Goal: Information Seeking & Learning: Learn about a topic

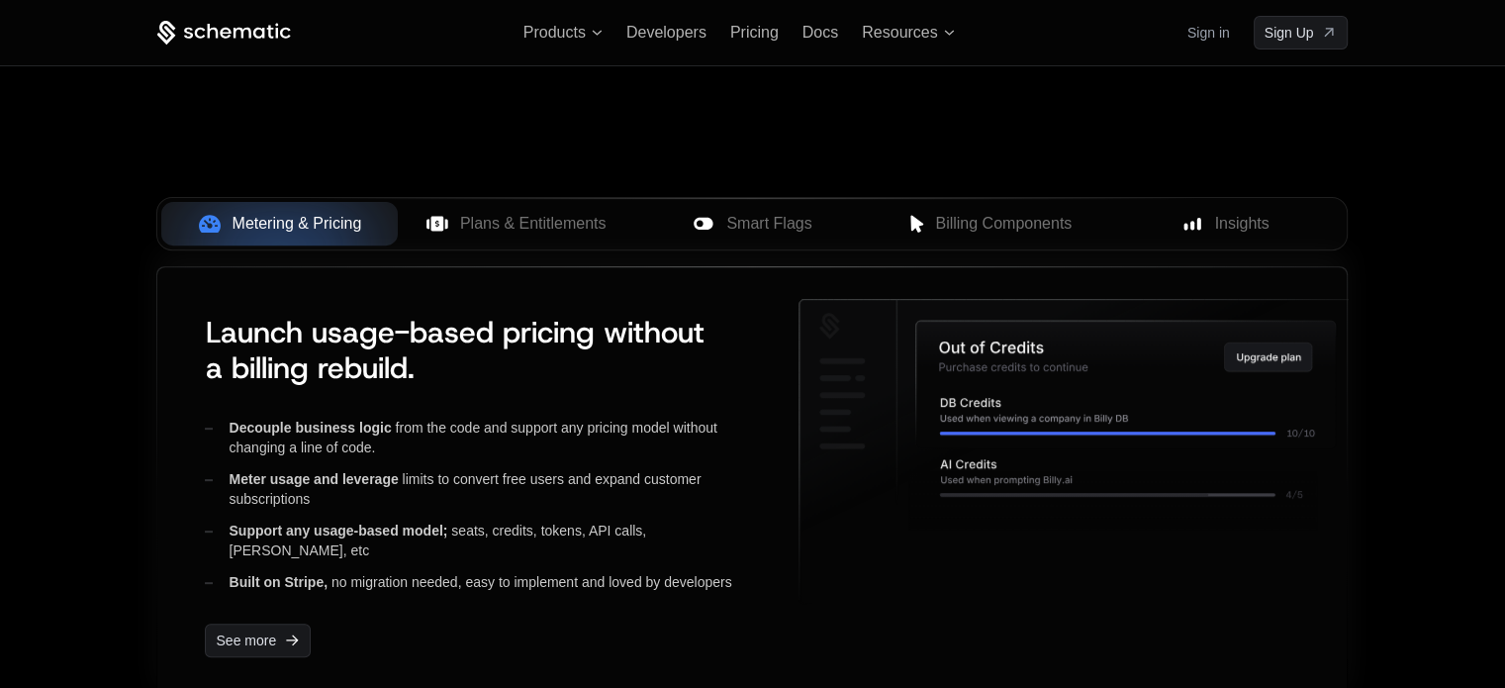
scroll to position [693, 0]
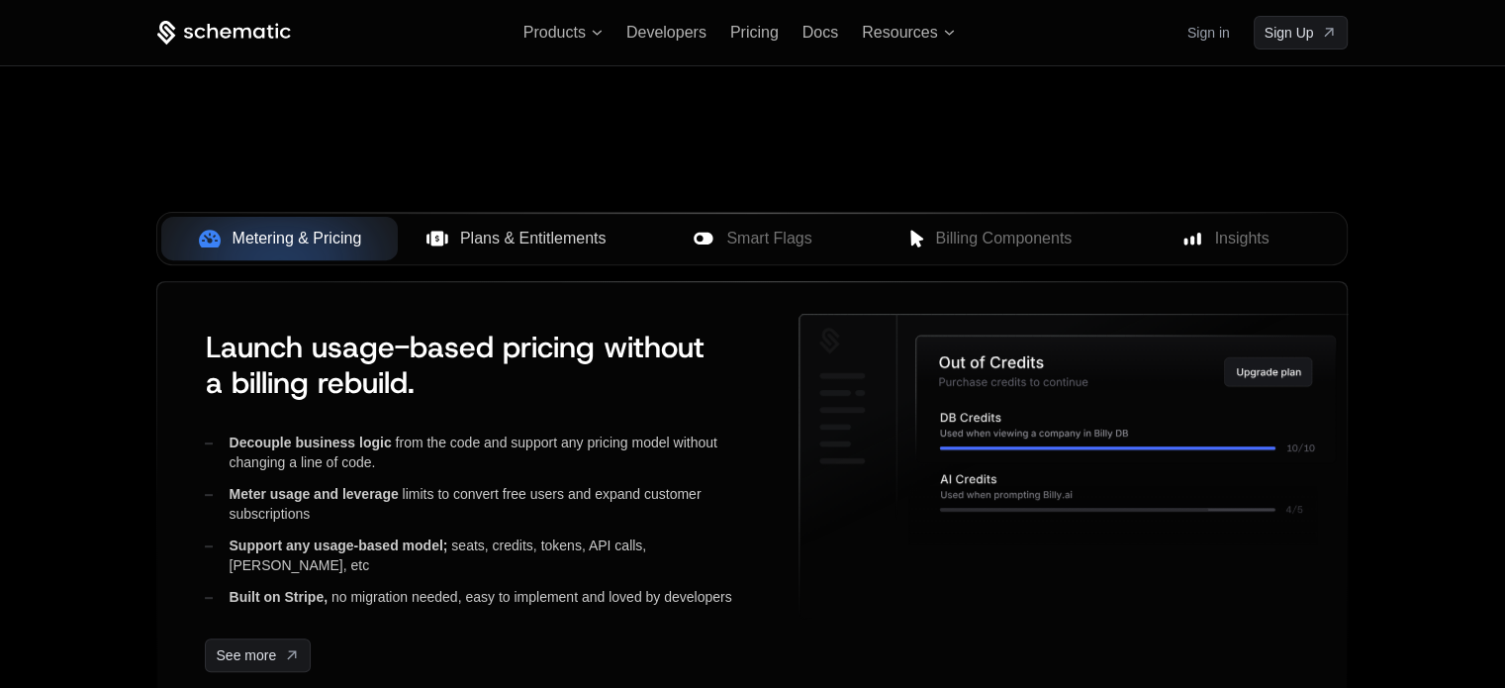
click at [510, 243] on span "Plans & Entitlements" at bounding box center [533, 239] width 146 height 24
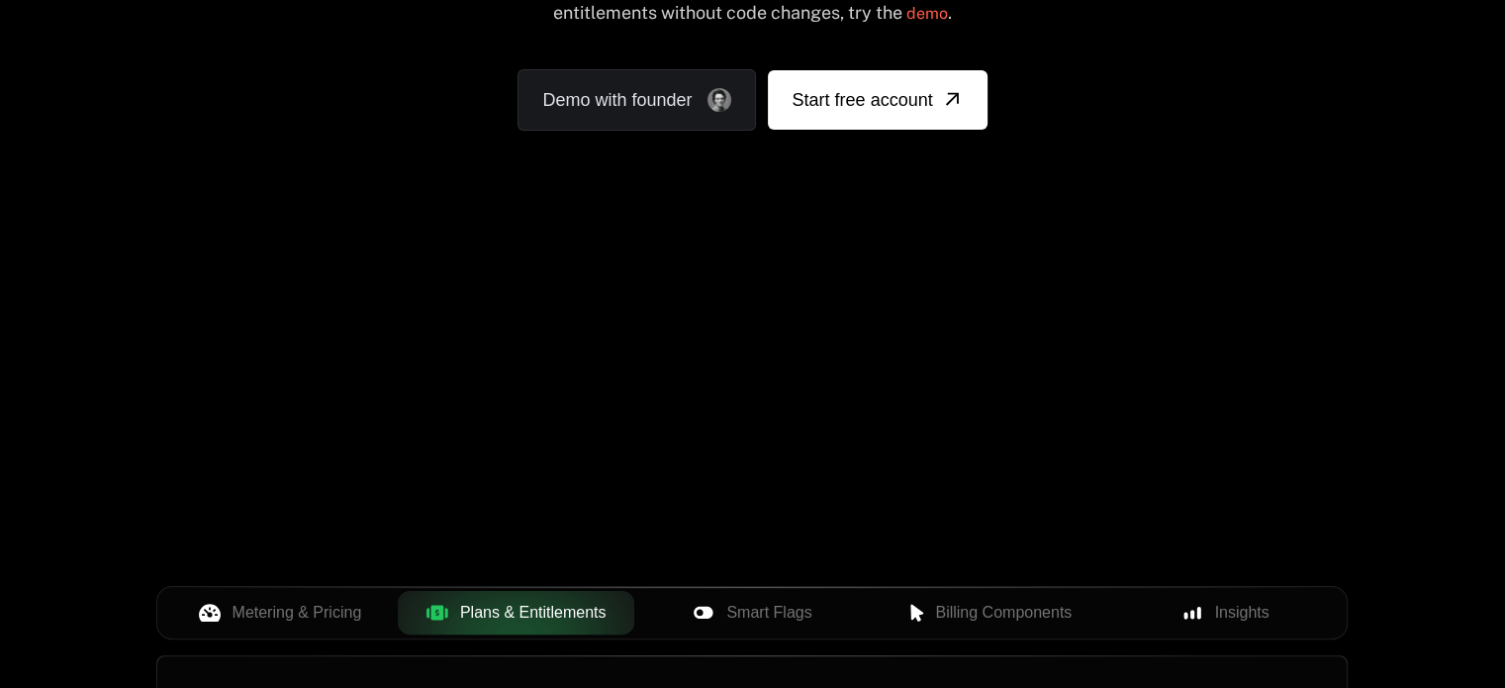
scroll to position [297, 0]
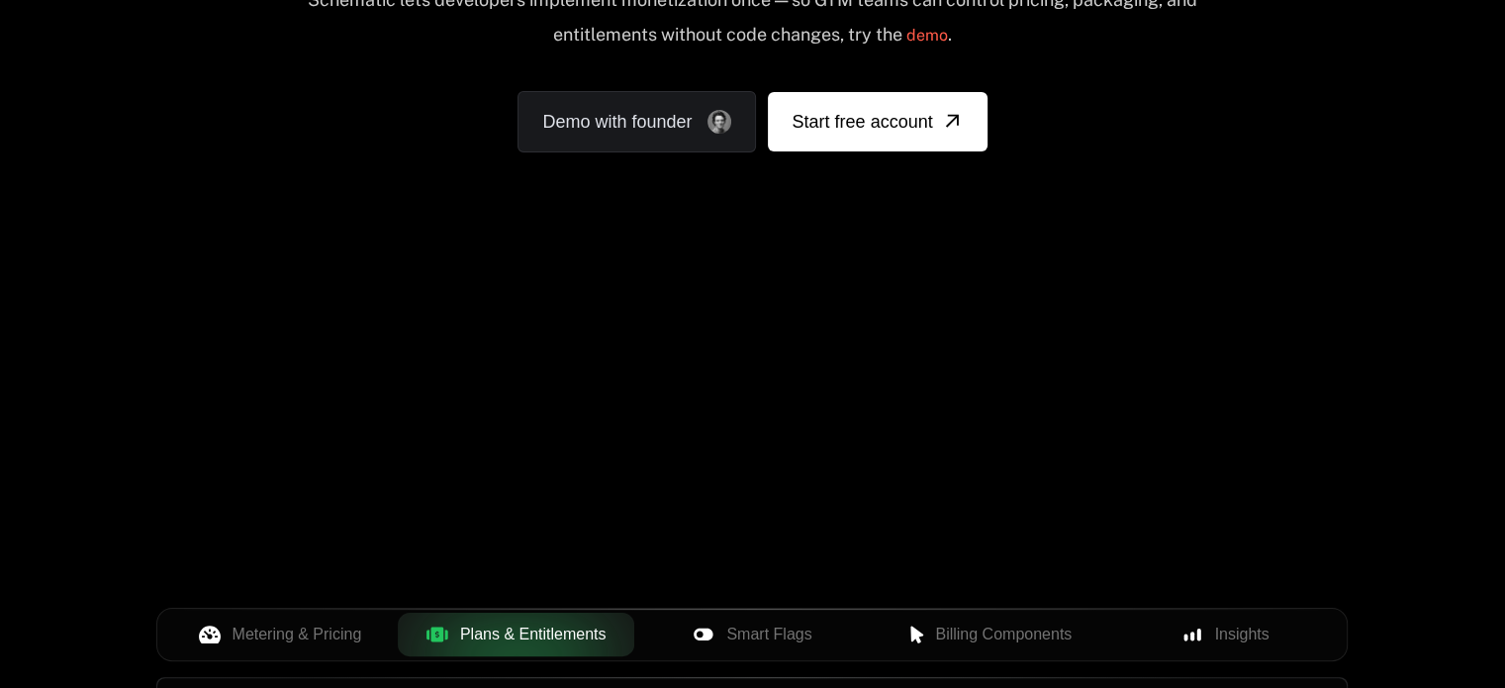
drag, startPoint x: 811, startPoint y: 415, endPoint x: 886, endPoint y: 426, distance: 75.2
click at [886, 426] on div "Your browser does not support the video tag." at bounding box center [752, 286] width 1286 height 833
drag, startPoint x: 930, startPoint y: 268, endPoint x: 972, endPoint y: 264, distance: 41.7
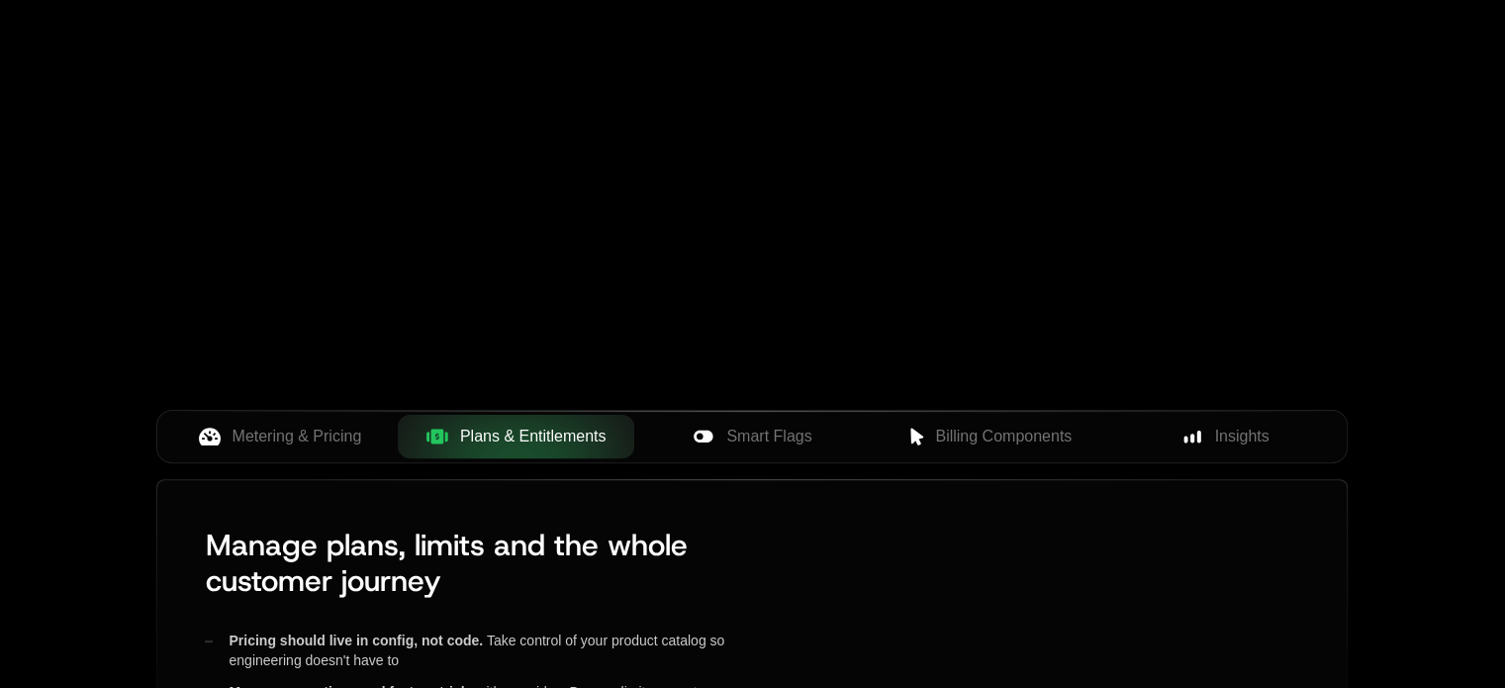
scroll to position [396, 0]
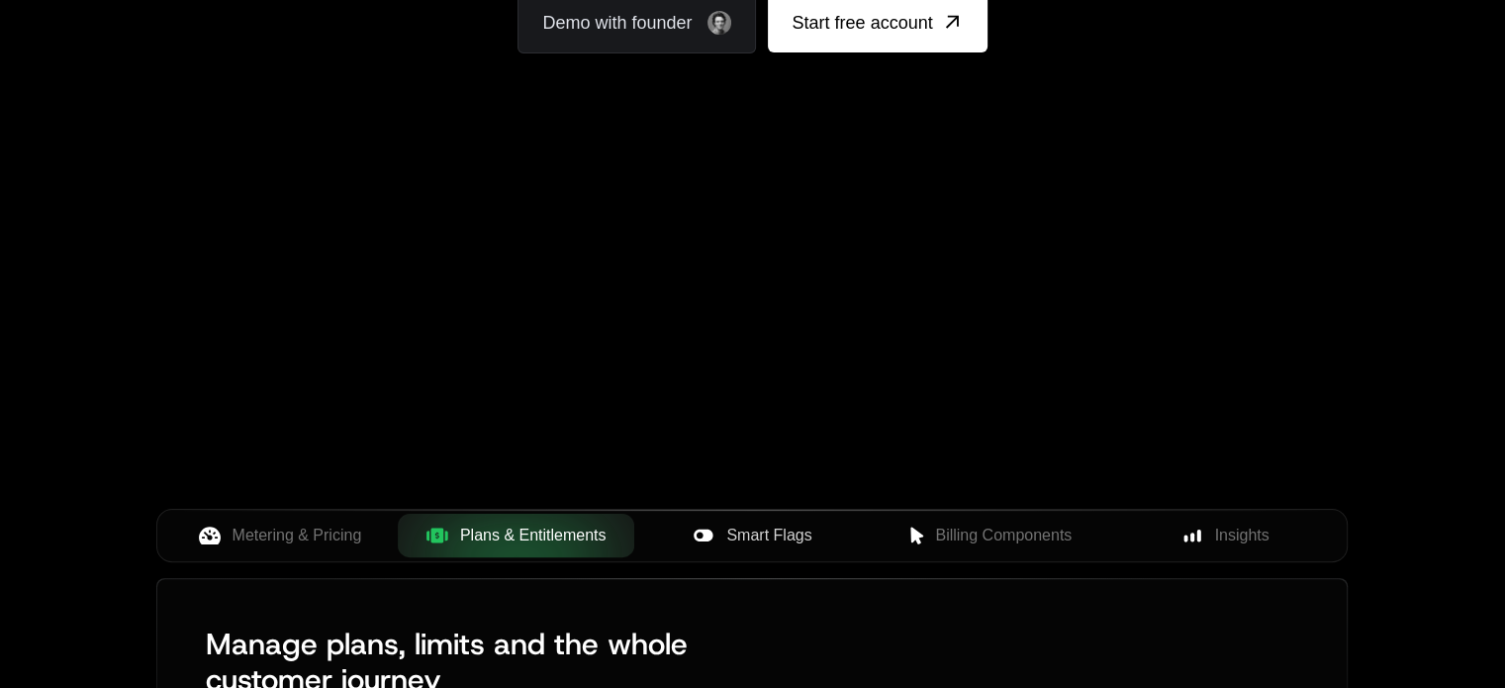
click at [739, 551] on button "Smart Flags" at bounding box center [752, 536] width 236 height 44
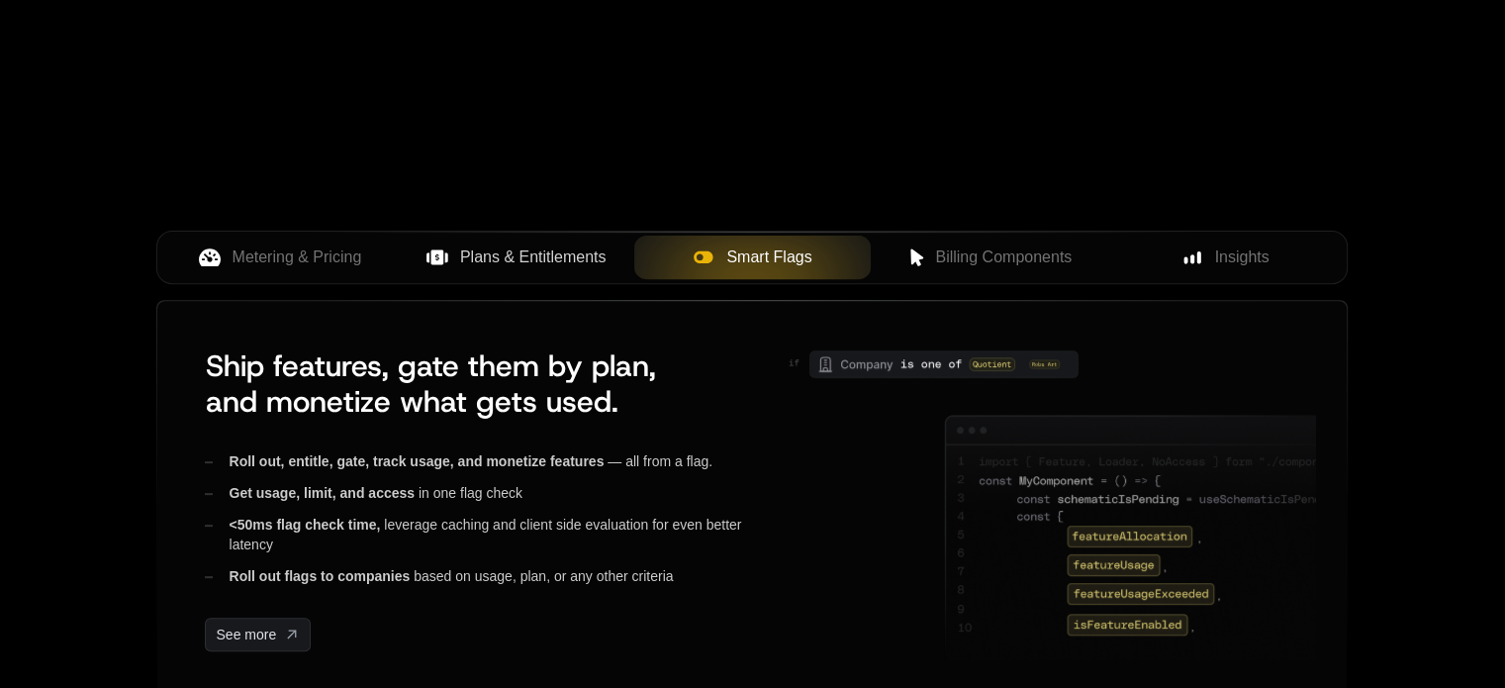
scroll to position [693, 0]
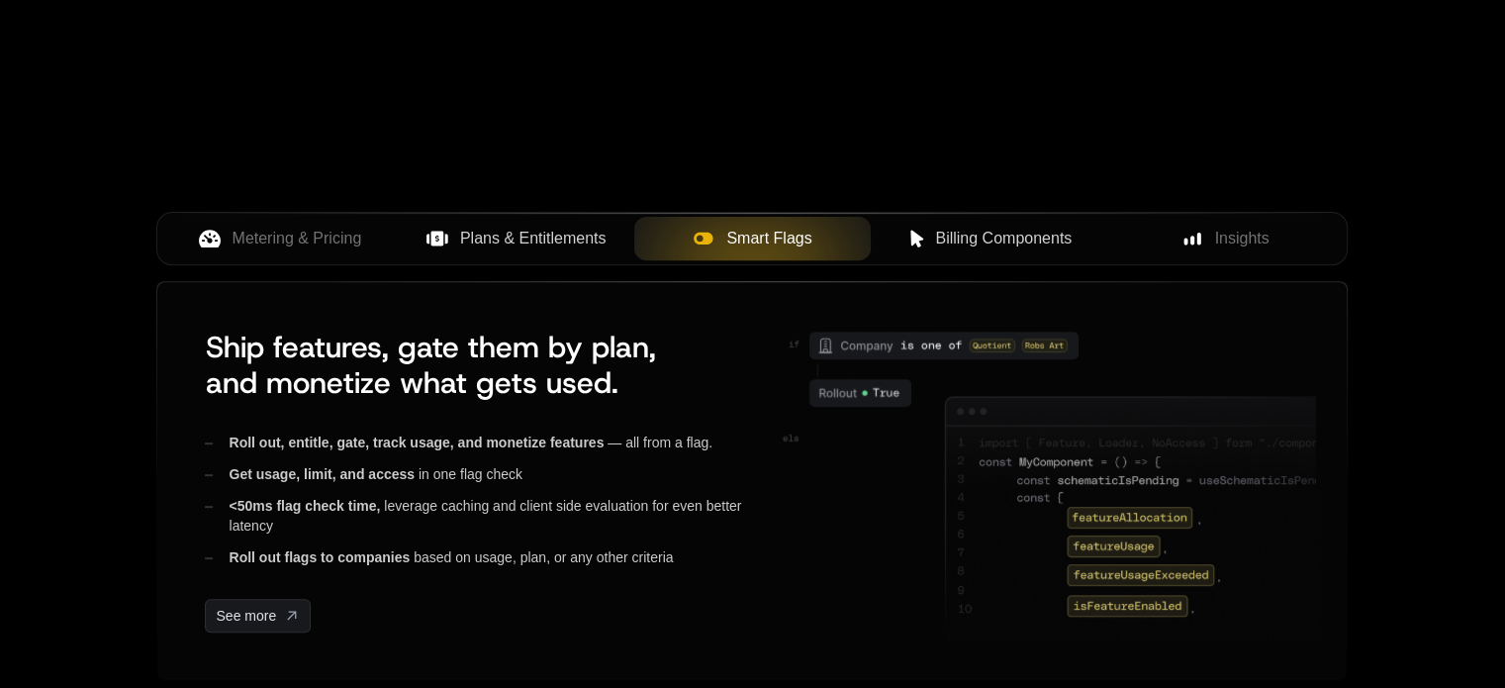
click at [962, 245] on span "Billing Components" at bounding box center [1003, 239] width 137 height 24
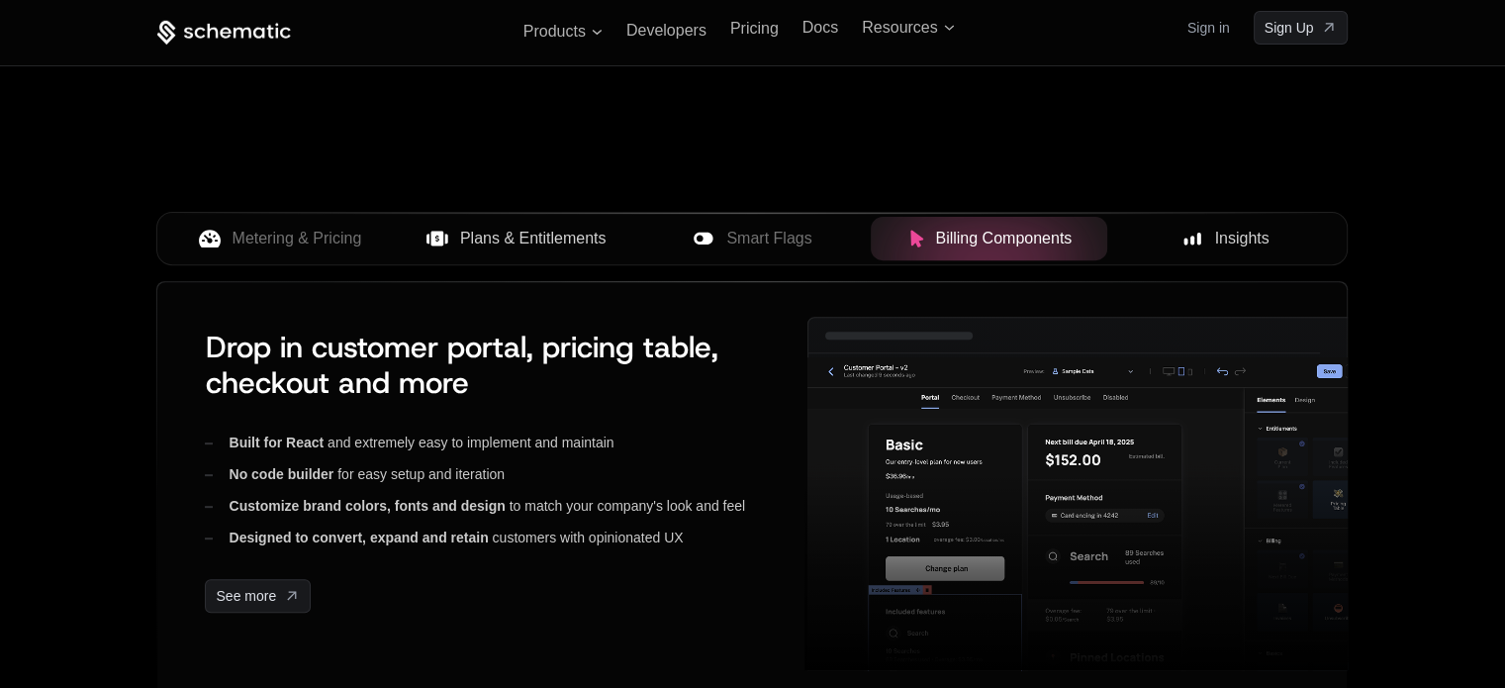
click at [1170, 236] on div "Insights" at bounding box center [1225, 239] width 205 height 24
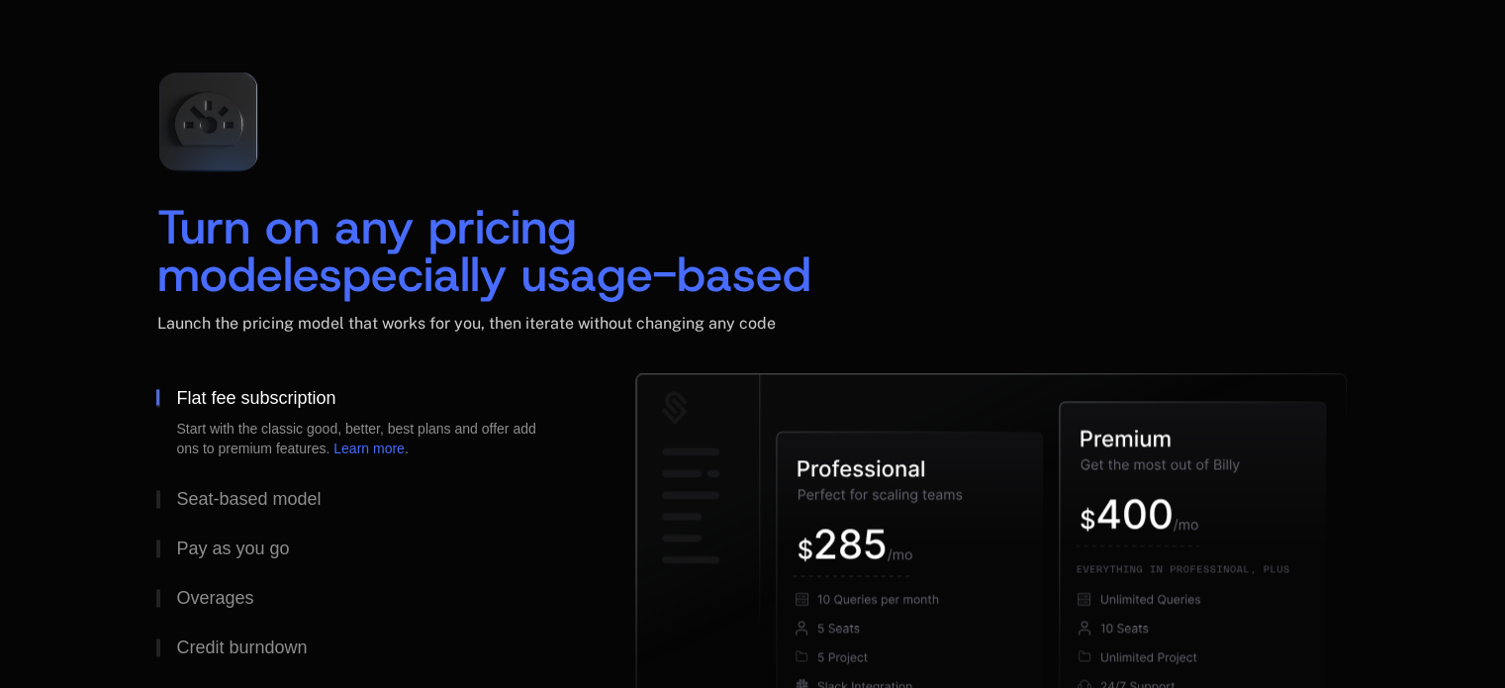
scroll to position [2969, 0]
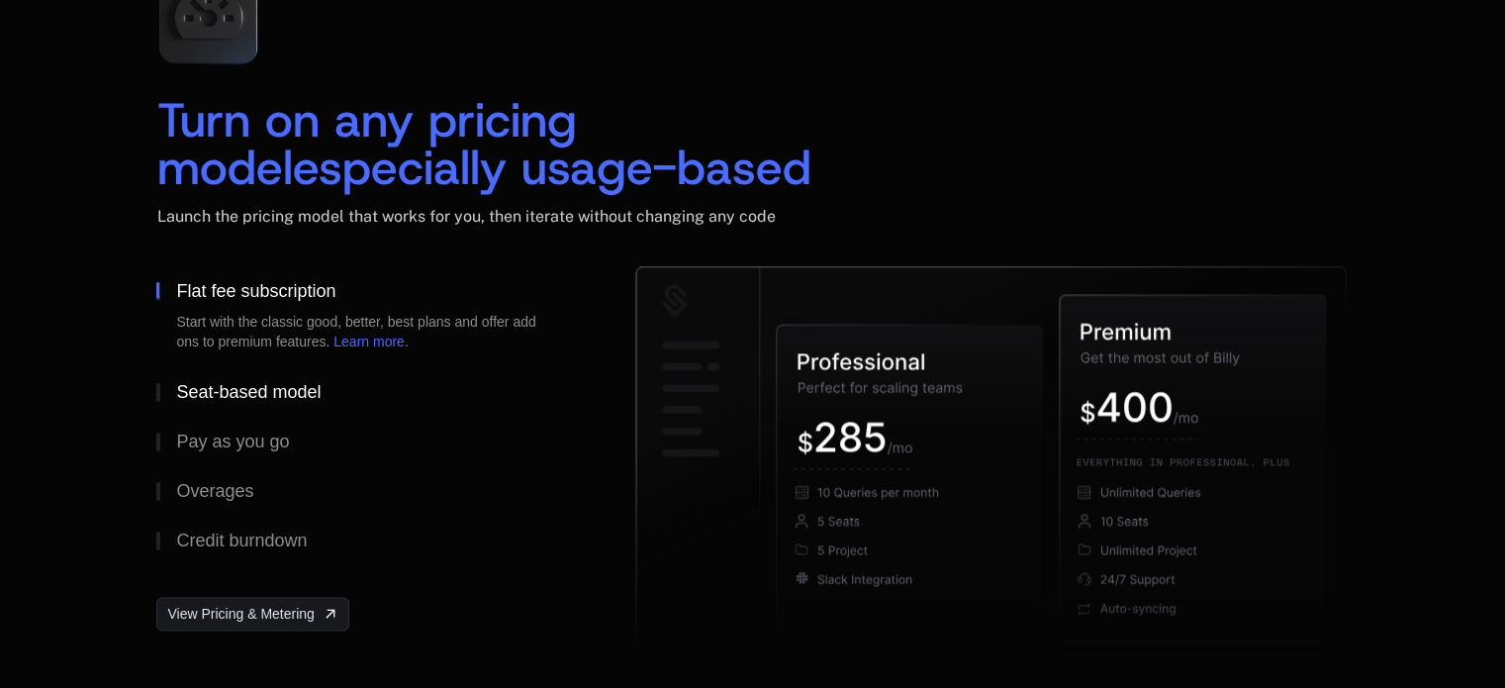
click at [220, 386] on div "Seat-based model" at bounding box center [248, 392] width 144 height 18
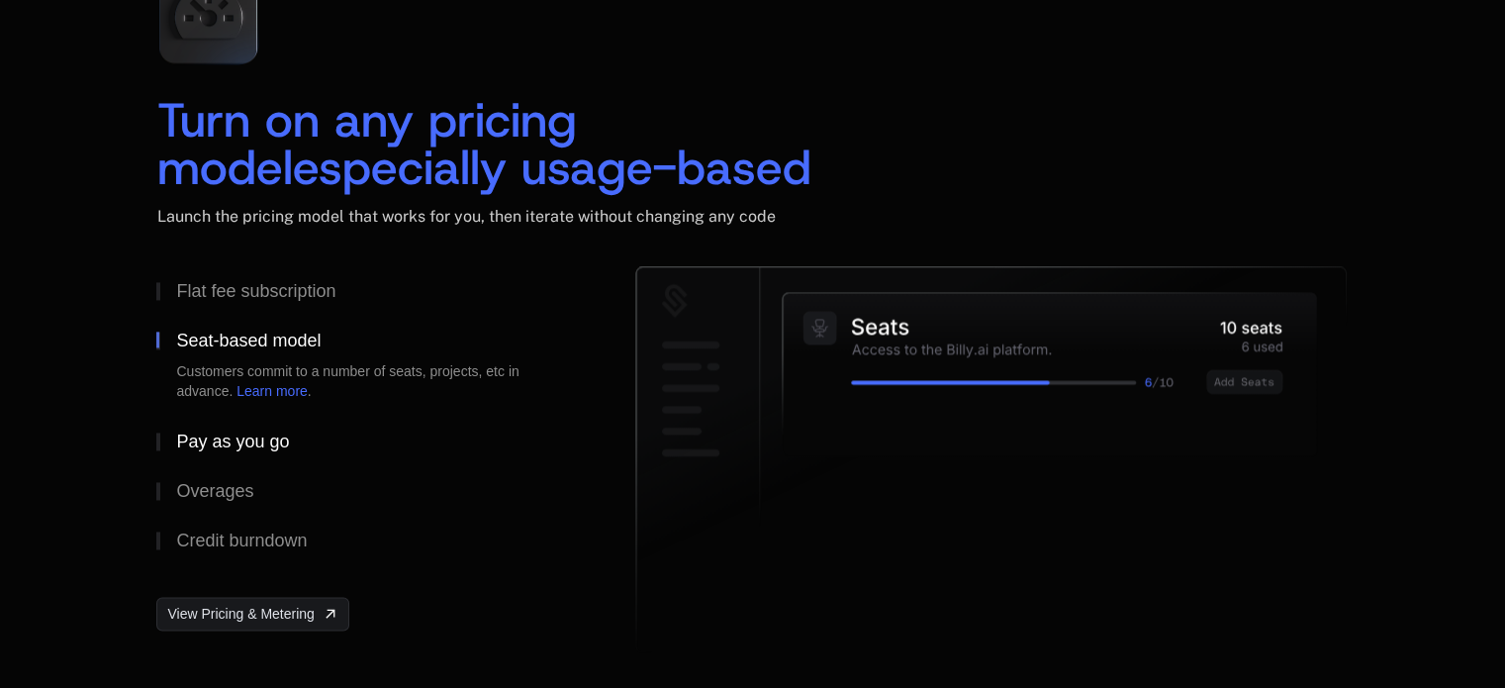
click at [210, 432] on div "Pay as you go" at bounding box center [232, 441] width 113 height 18
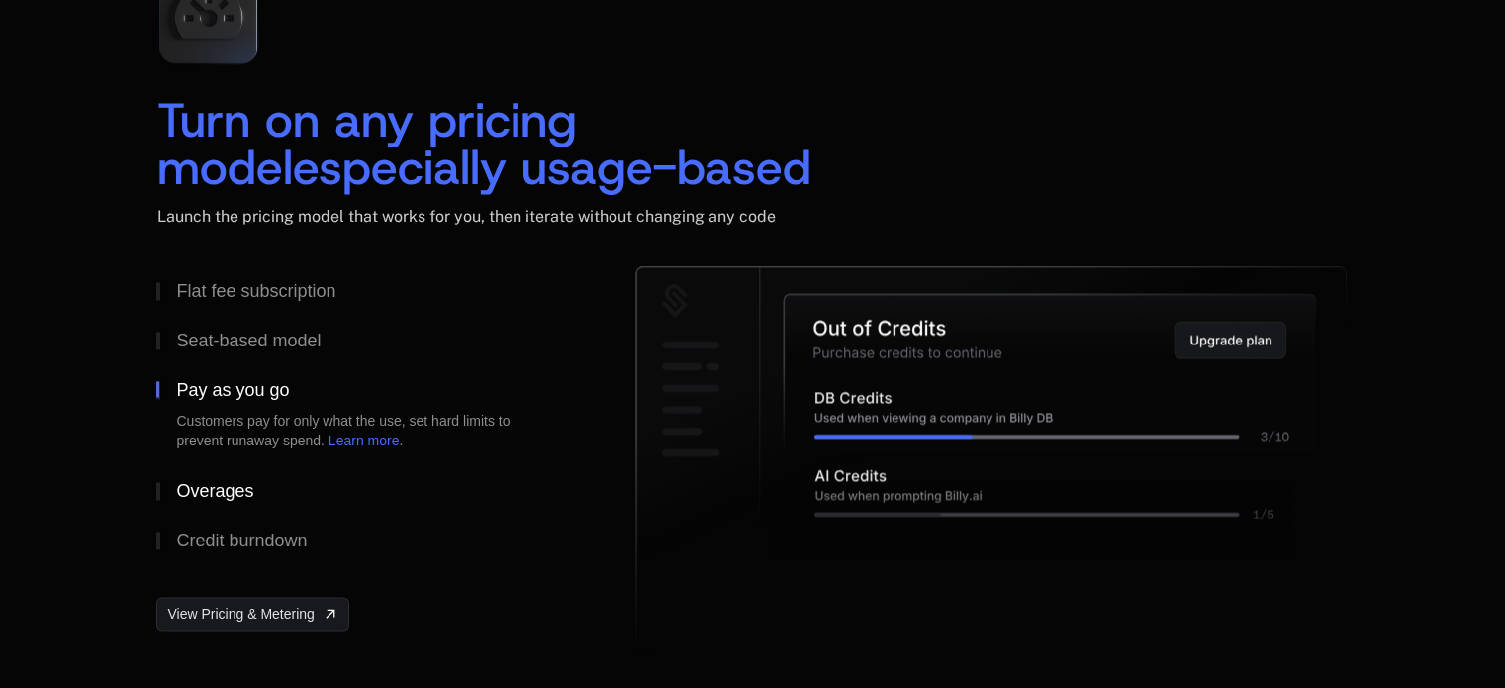
click at [204, 493] on div "Overages" at bounding box center [214, 491] width 77 height 18
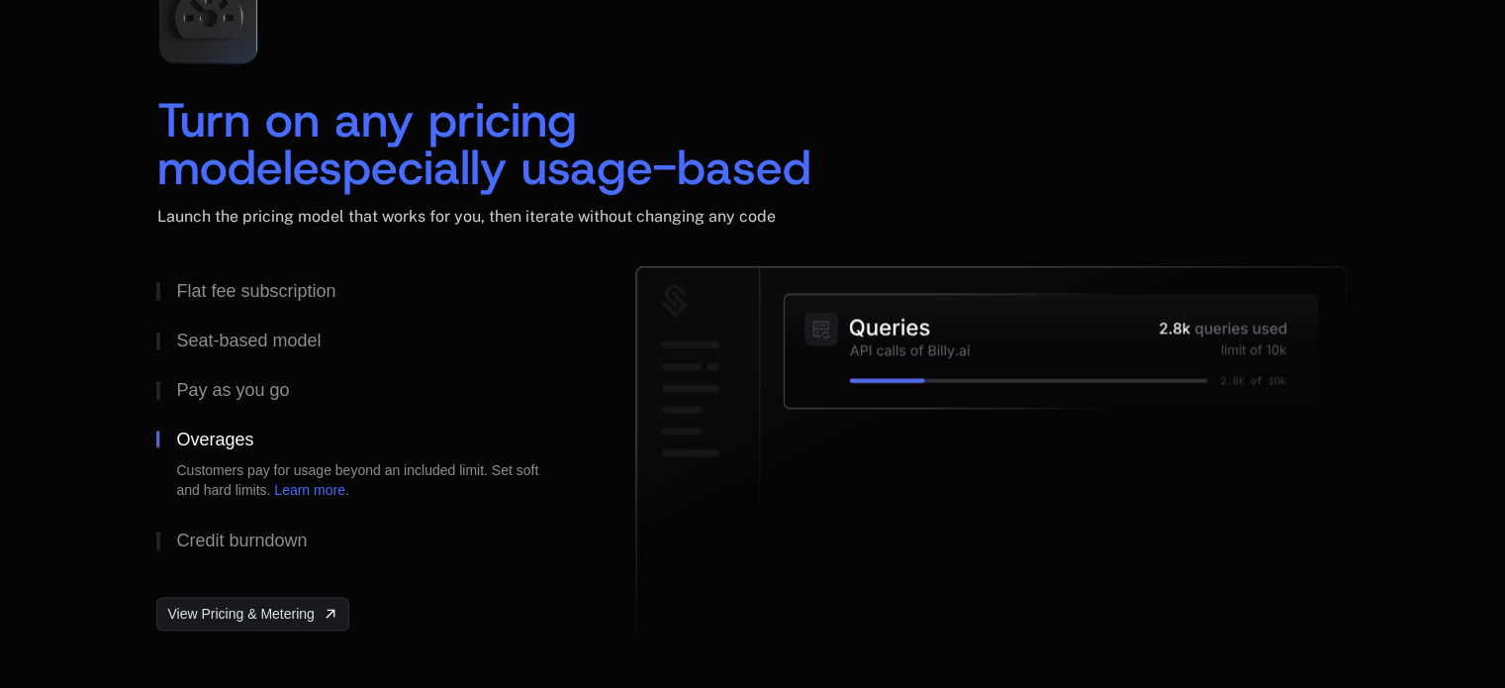
click at [195, 460] on div "Customers pay for usage beyond an included limit. Set soft and hard limits. Lea…" at bounding box center [364, 480] width 376 height 40
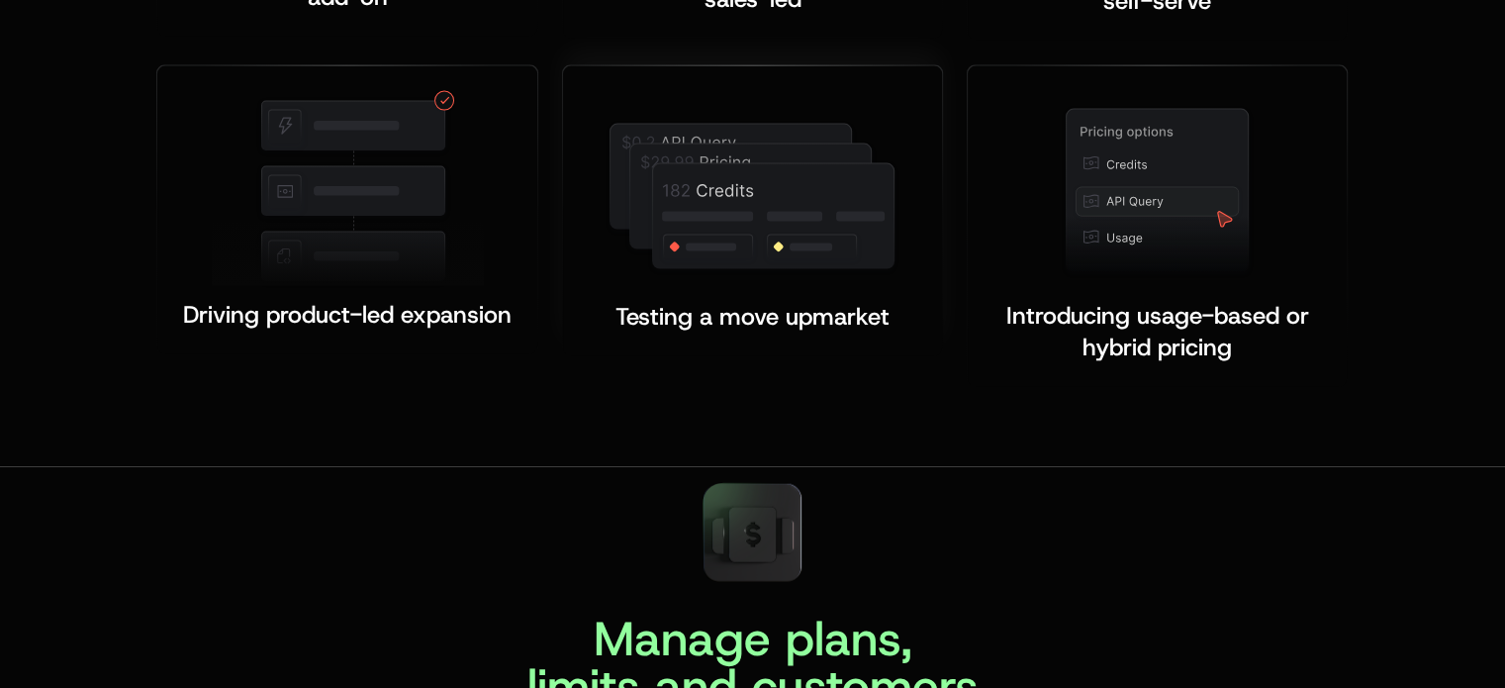
scroll to position [4156, 0]
